Goal: Transaction & Acquisition: Purchase product/service

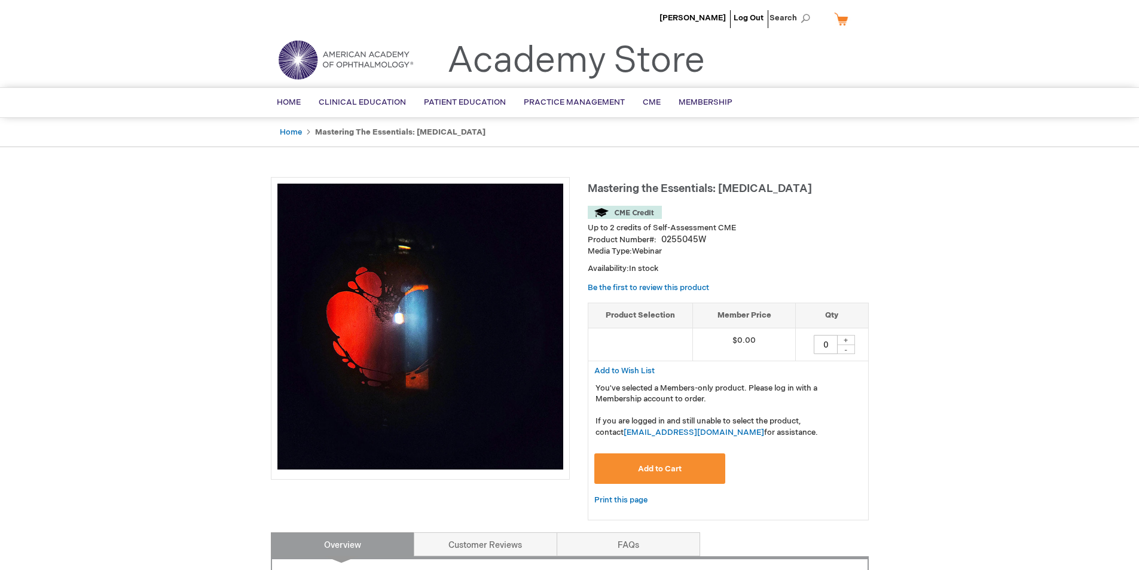
click at [657, 470] on span "Add to Cart" at bounding box center [660, 469] width 44 height 10
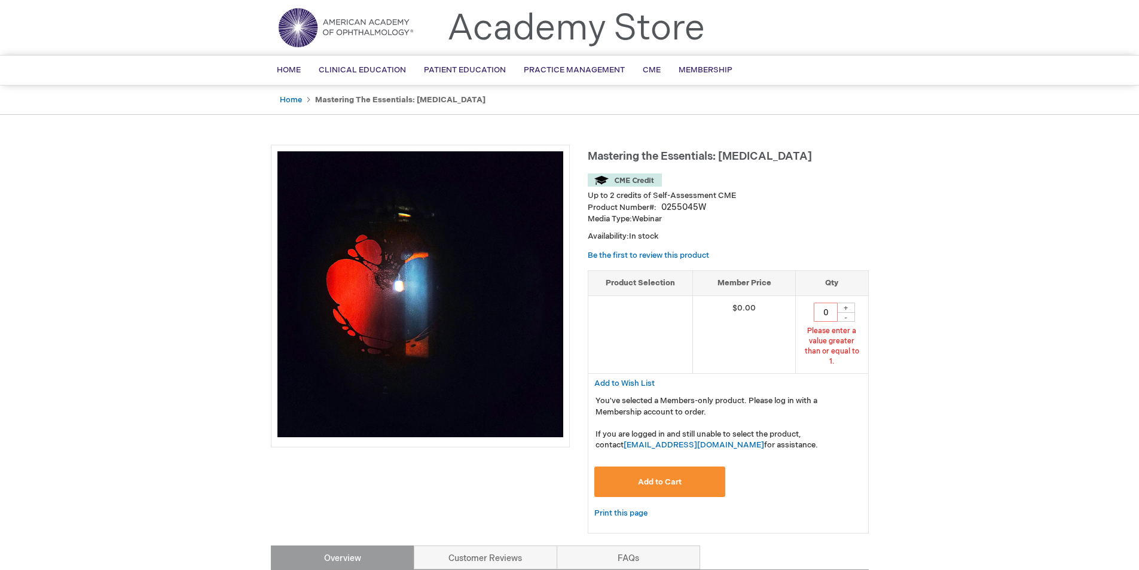
scroll to position [50, 0]
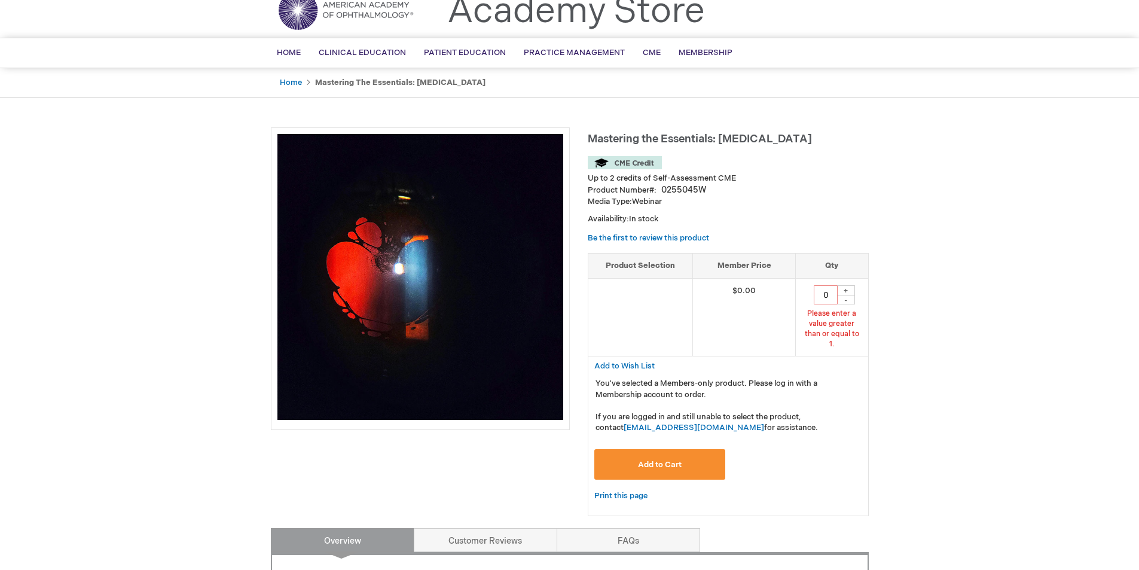
click at [849, 290] on div "+" at bounding box center [846, 290] width 18 height 10
type input "1"
click at [677, 449] on button "Add to Cart" at bounding box center [659, 464] width 131 height 30
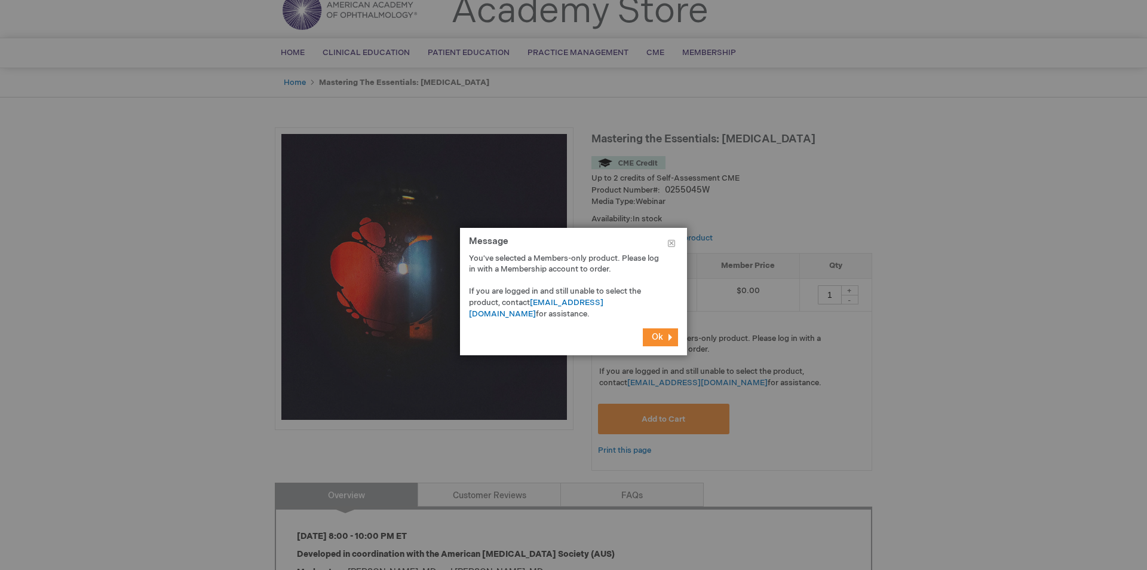
click at [657, 340] on span "Ok" at bounding box center [657, 337] width 11 height 10
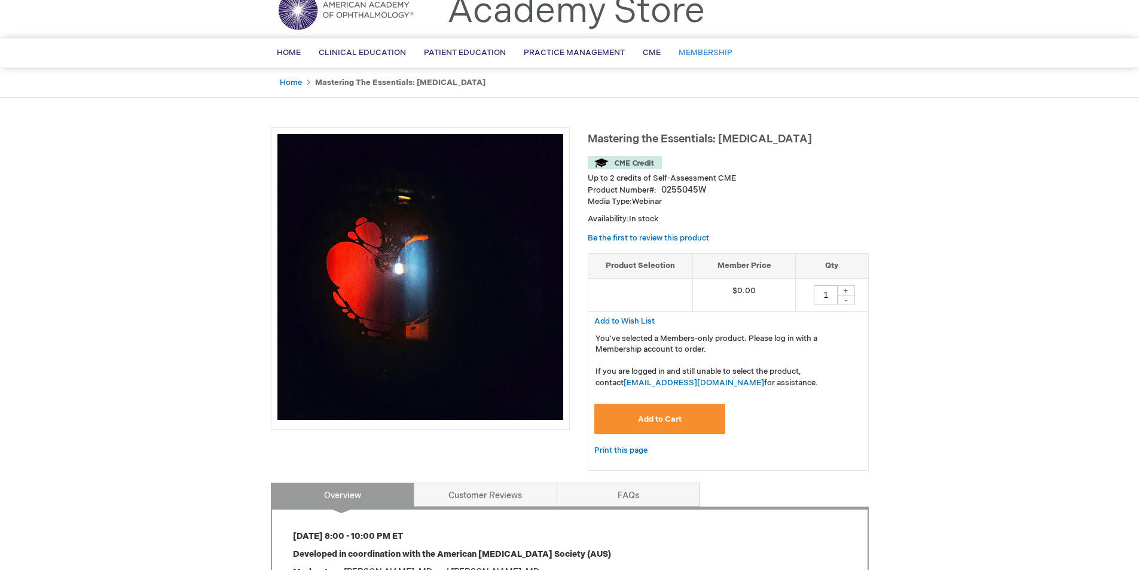
click at [712, 47] on link "Membership" at bounding box center [705, 52] width 72 height 29
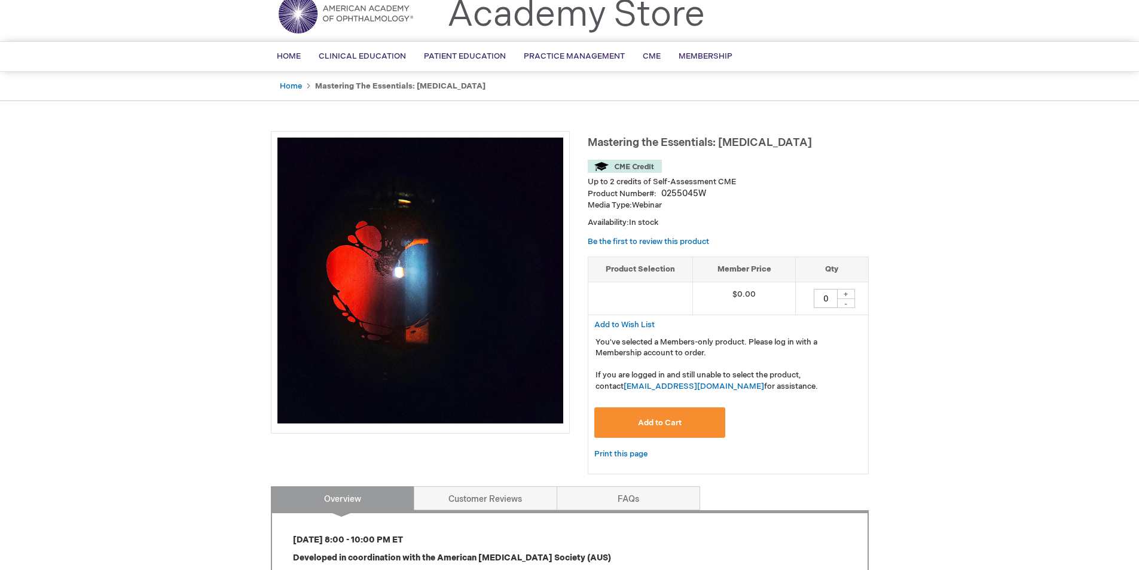
scroll to position [42, 0]
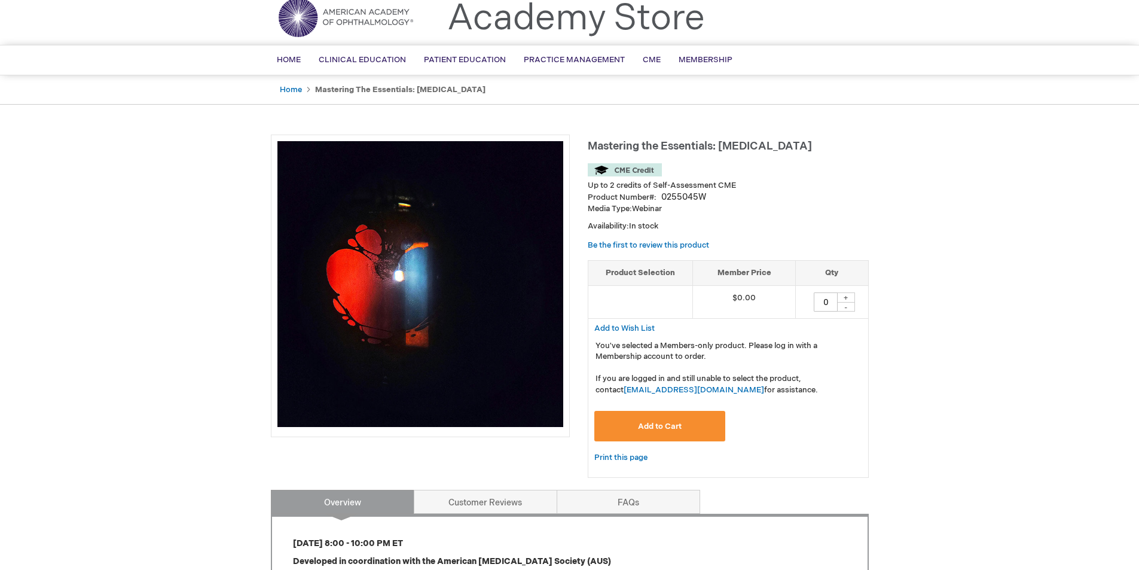
click at [845, 297] on div "+" at bounding box center [846, 297] width 18 height 10
type input "1"
click at [623, 418] on button "Add to Cart" at bounding box center [659, 426] width 131 height 30
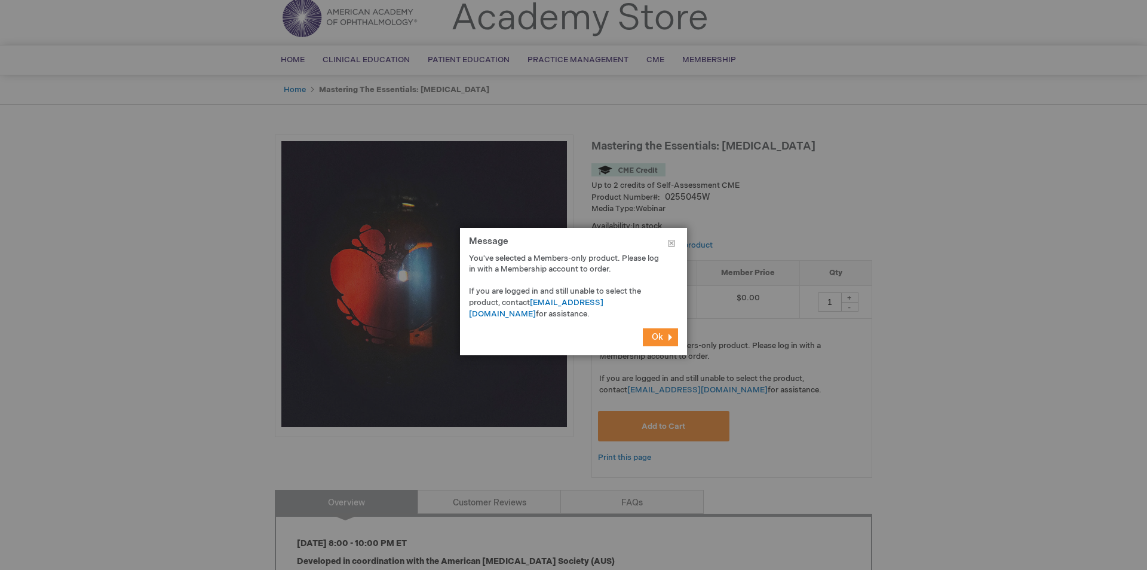
click at [646, 332] on button "Ok" at bounding box center [660, 337] width 35 height 18
